Goal: Information Seeking & Learning: Find specific fact

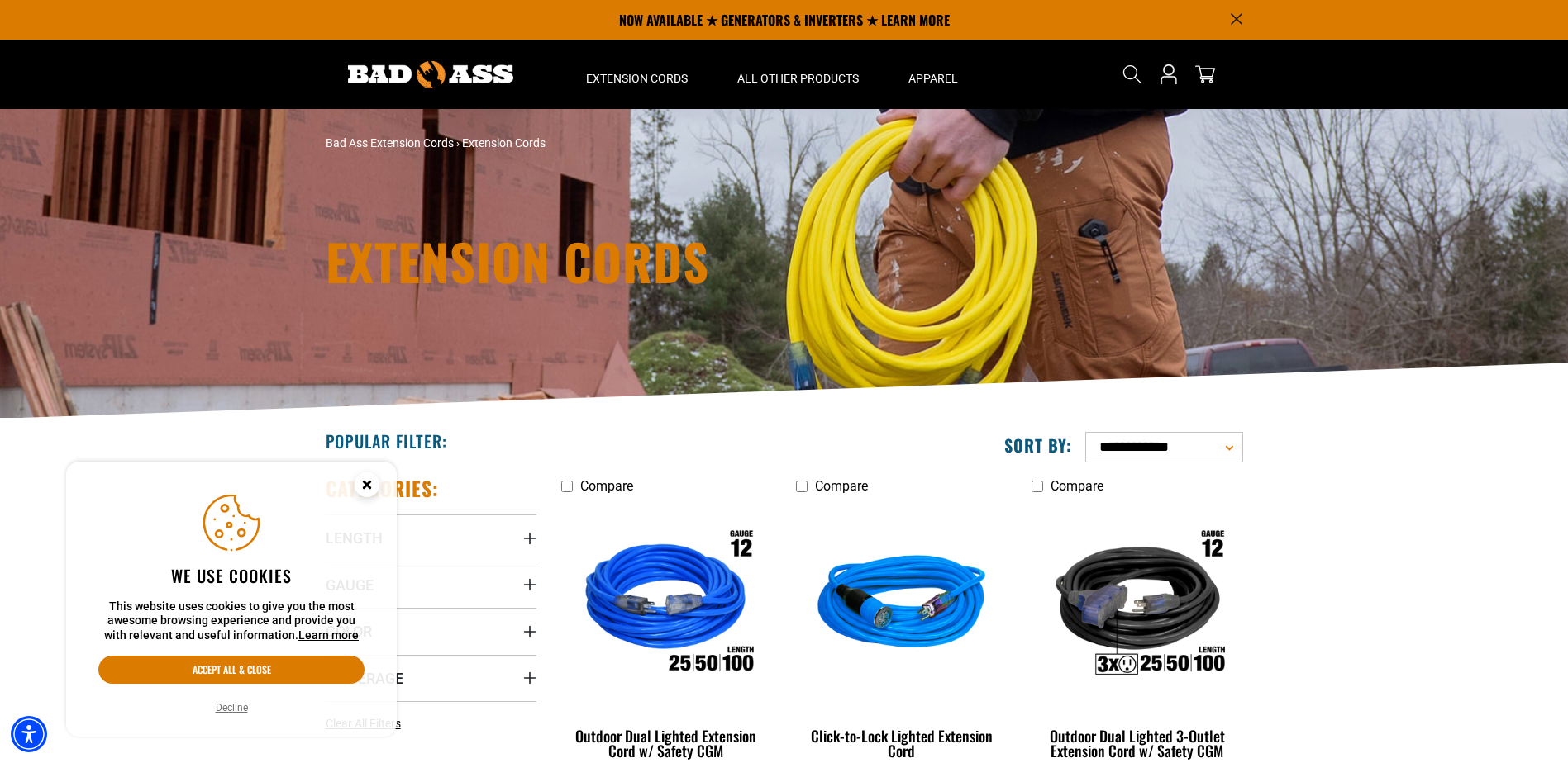
click at [1125, 75] on icon "Search" at bounding box center [1133, 74] width 20 height 20
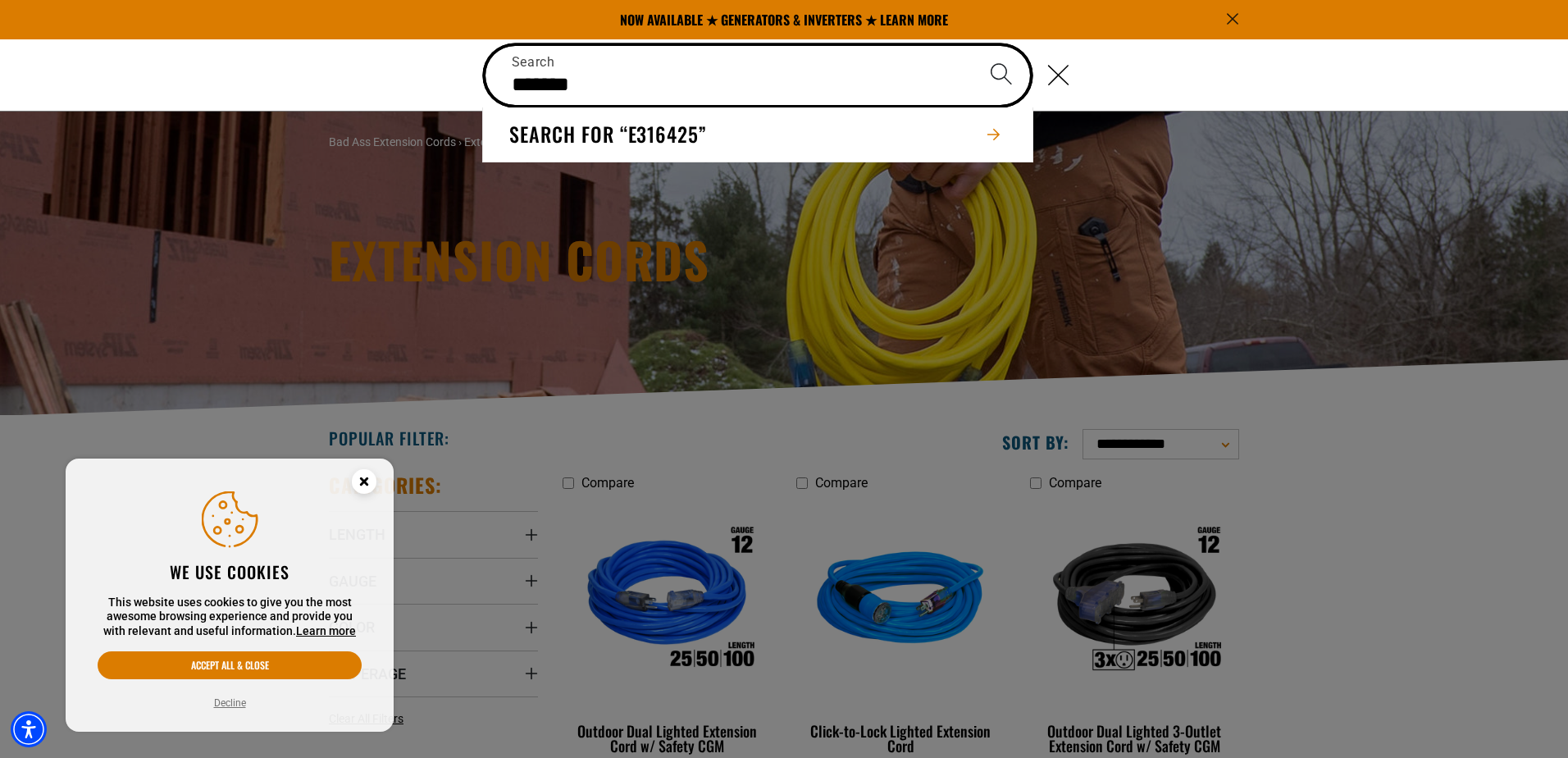
type input "*******"
click at [973, 46] on button "Search" at bounding box center [1001, 74] width 57 height 57
